Goal: Transaction & Acquisition: Download file/media

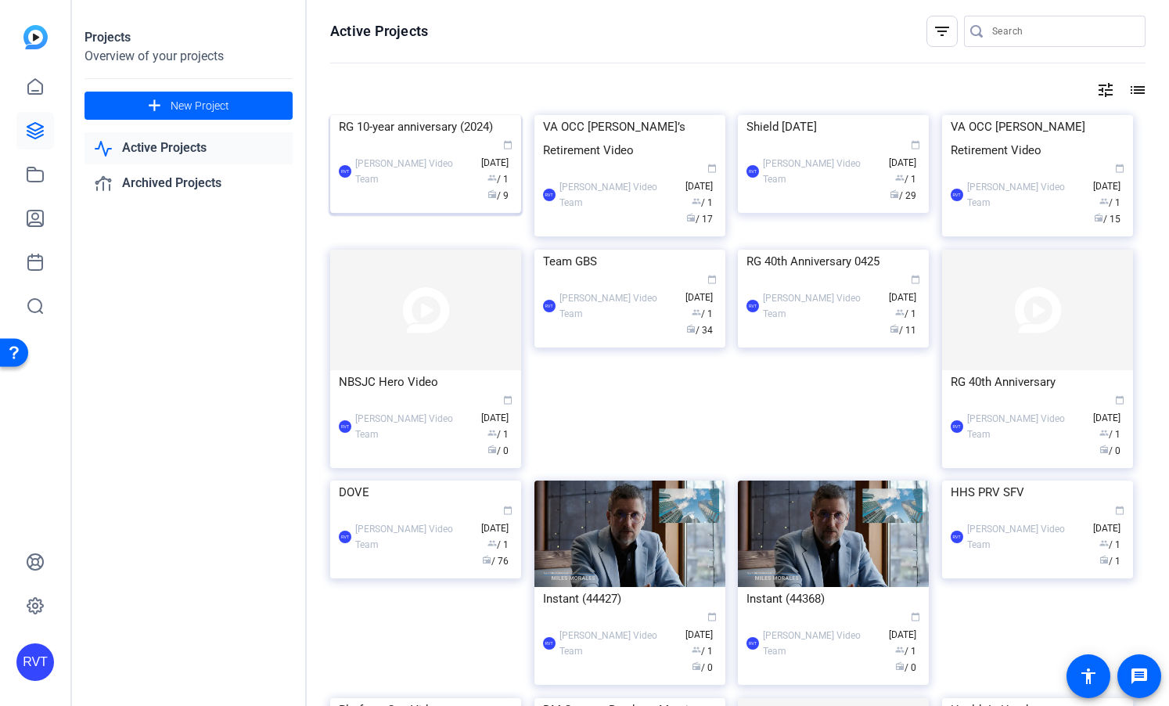
click at [379, 115] on img at bounding box center [425, 115] width 191 height 0
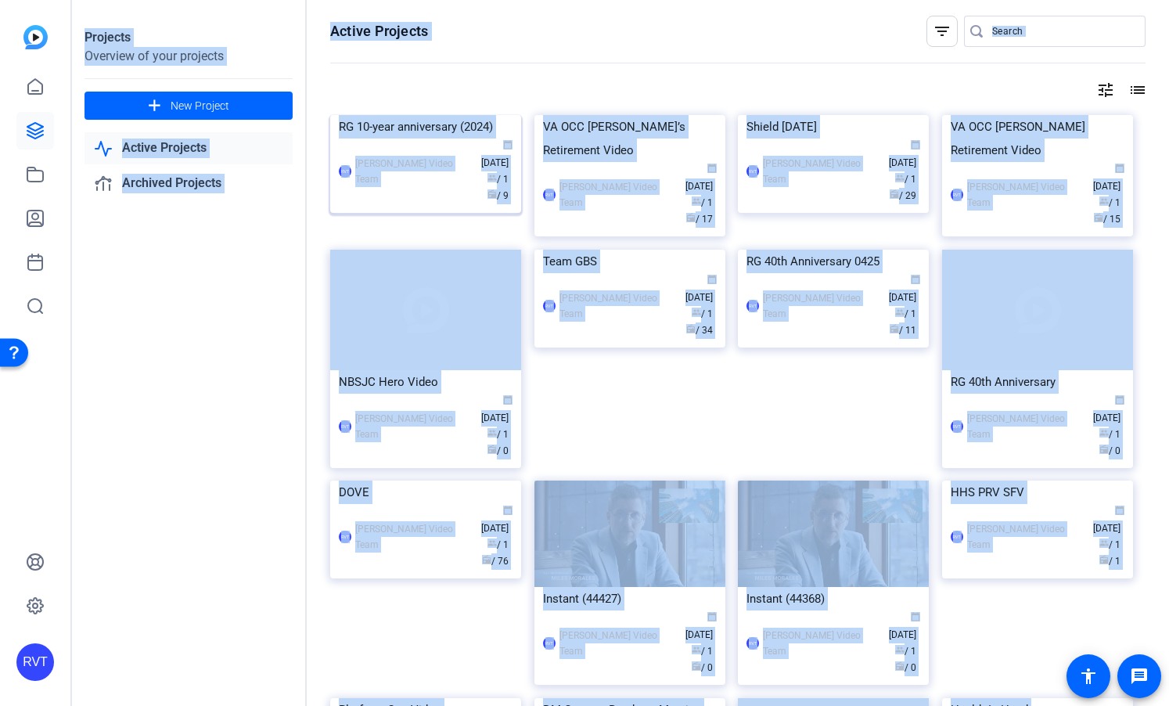
click at [379, 162] on div "Projects Overview of your projects add New Project Active Projects Archived Pro…" at bounding box center [620, 353] width 1097 height 706
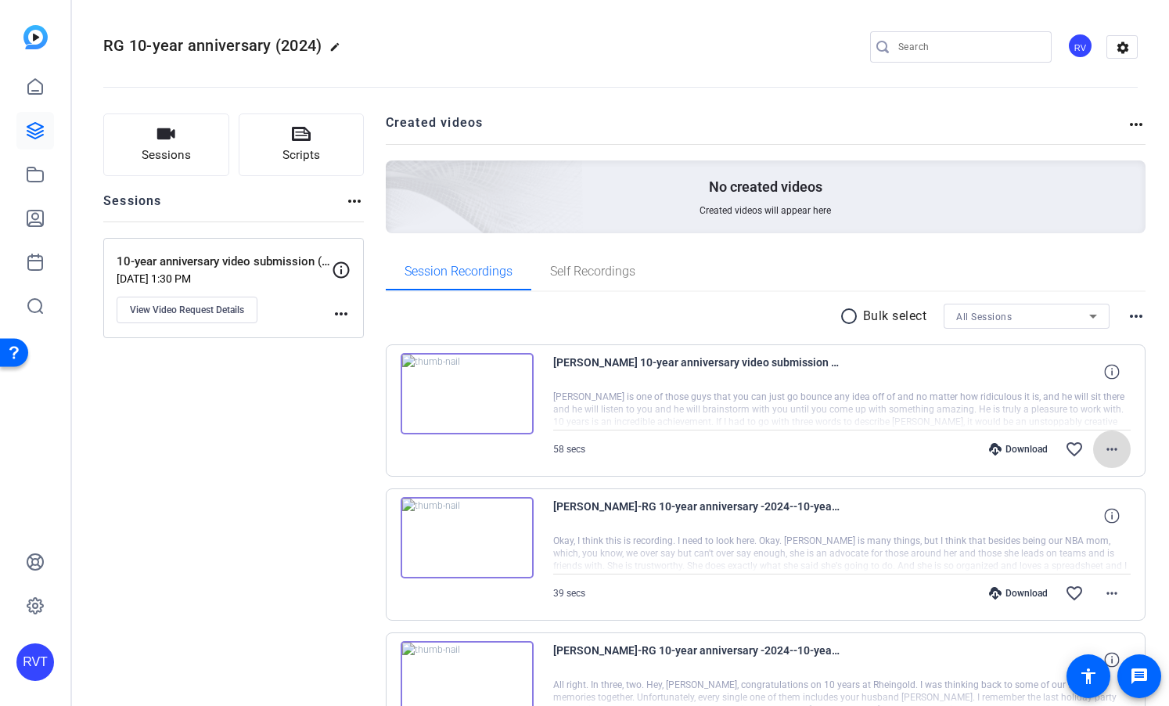
click at [1115, 440] on mat-icon "more_horiz" at bounding box center [1112, 449] width 19 height 19
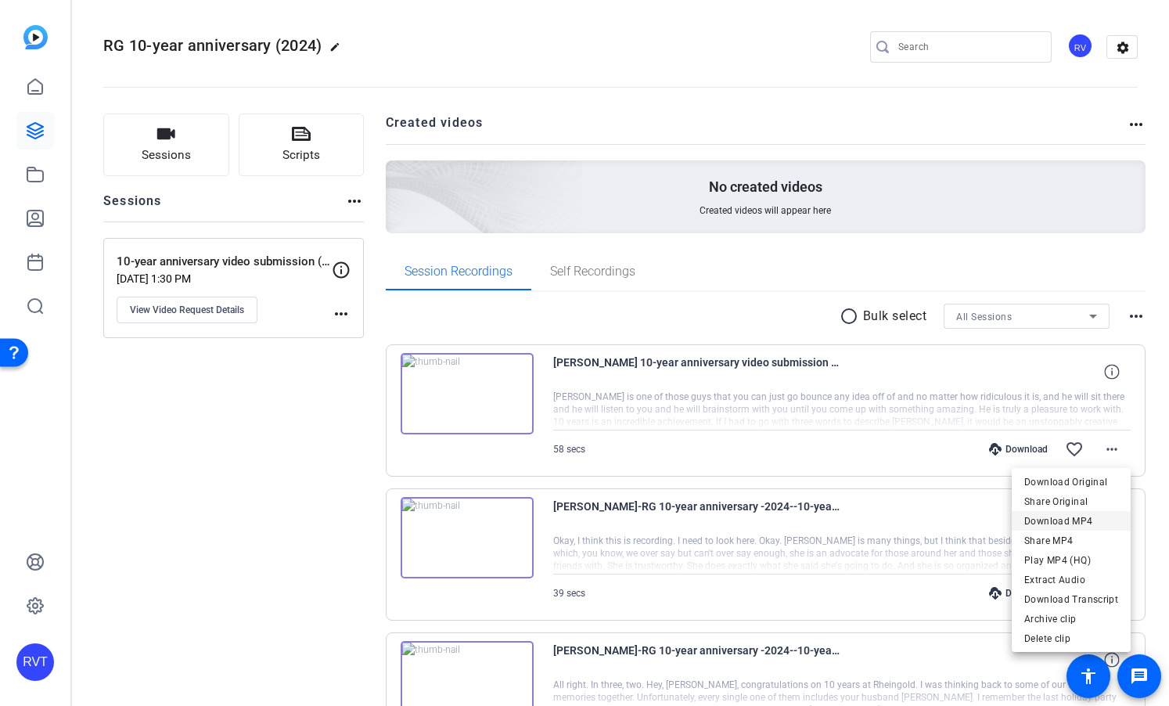
click at [1070, 517] on span "Download MP4" at bounding box center [1072, 521] width 94 height 19
